Goal: Task Accomplishment & Management: Use online tool/utility

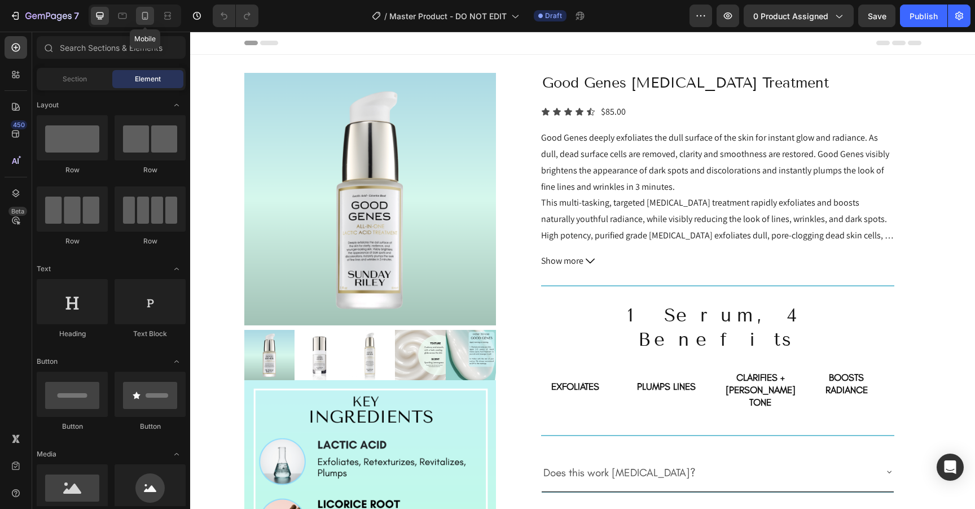
click at [145, 12] on icon at bounding box center [144, 15] width 11 height 11
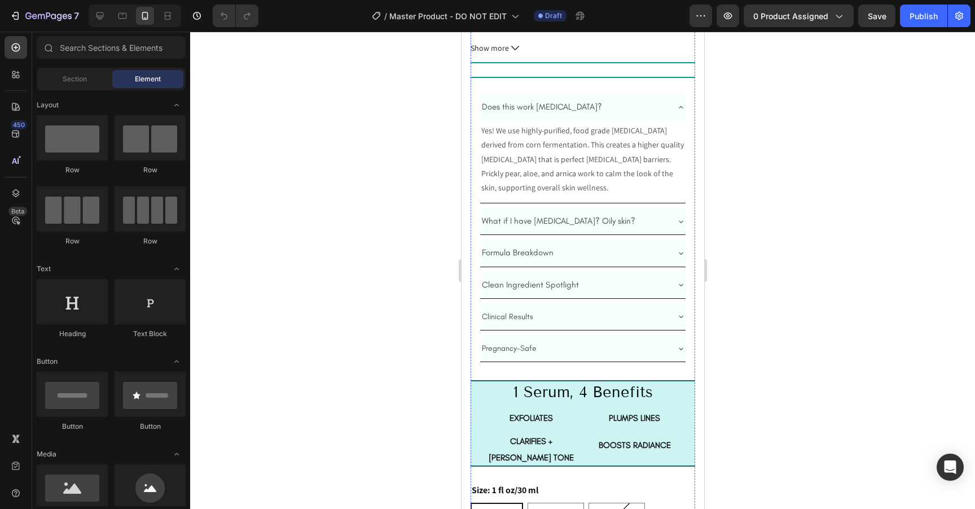
scroll to position [513, 0]
